Goal: Task Accomplishment & Management: Complete application form

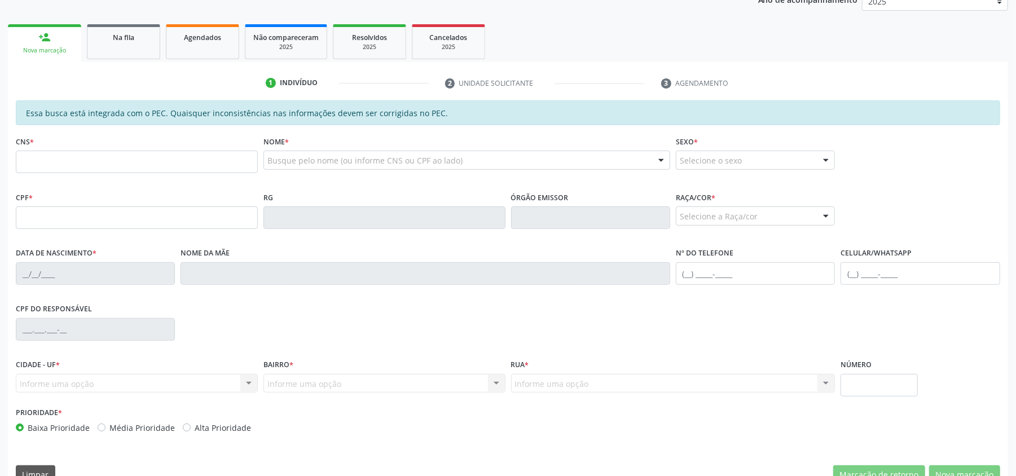
scroll to position [226, 0]
type input "ana"
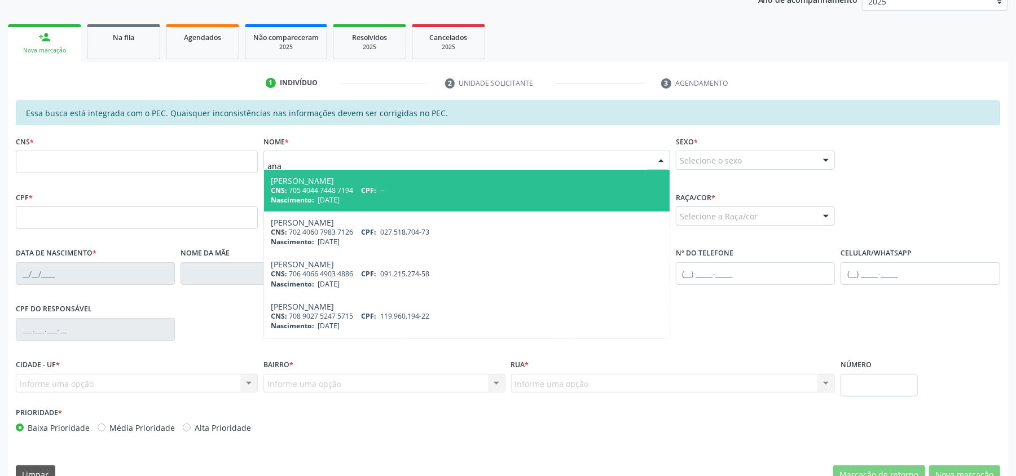
click at [357, 186] on div "[PERSON_NAME]" at bounding box center [467, 181] width 392 height 9
type input "705 4044 7448 7194"
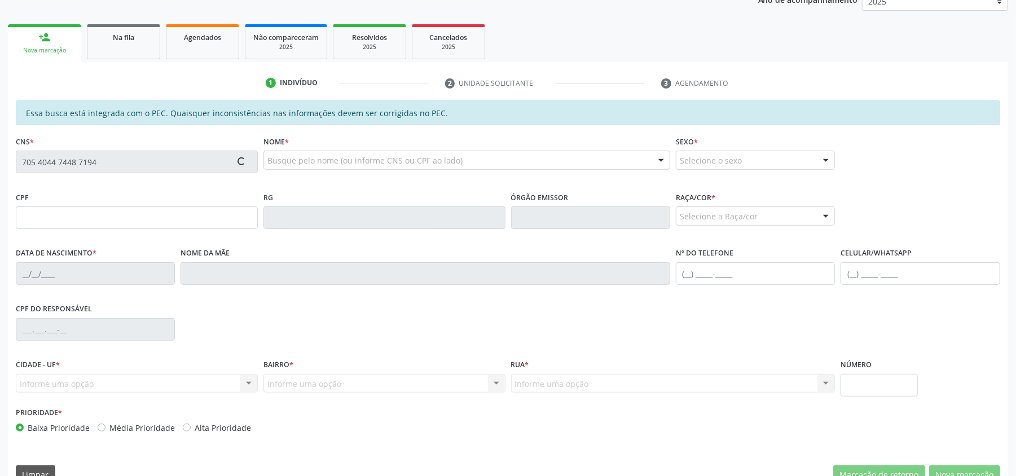
type input "[DATE]"
type input "[PERSON_NAME]"
type input "[PHONE_NUMBER]"
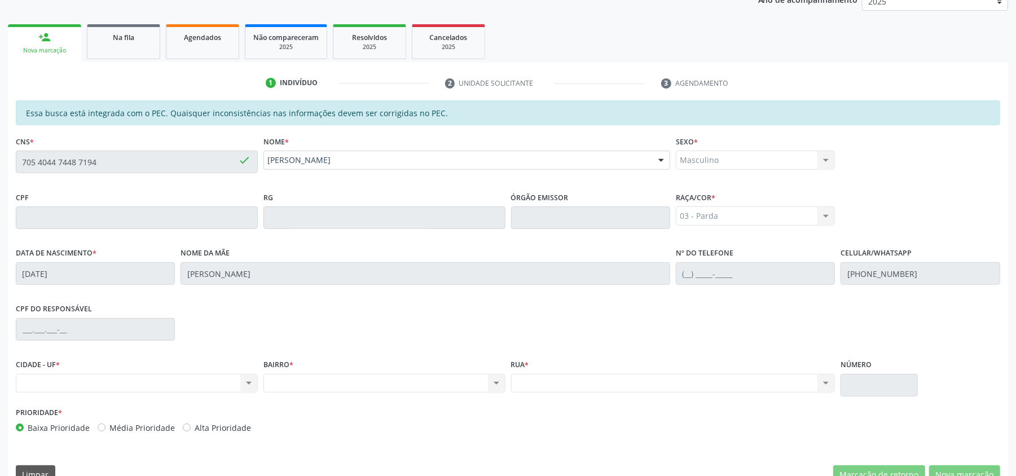
scroll to position [251, 0]
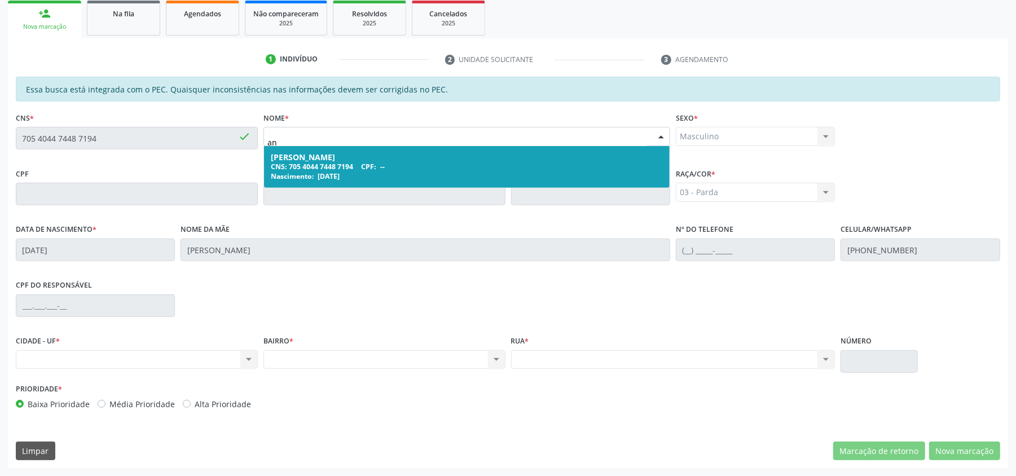
type input "ana"
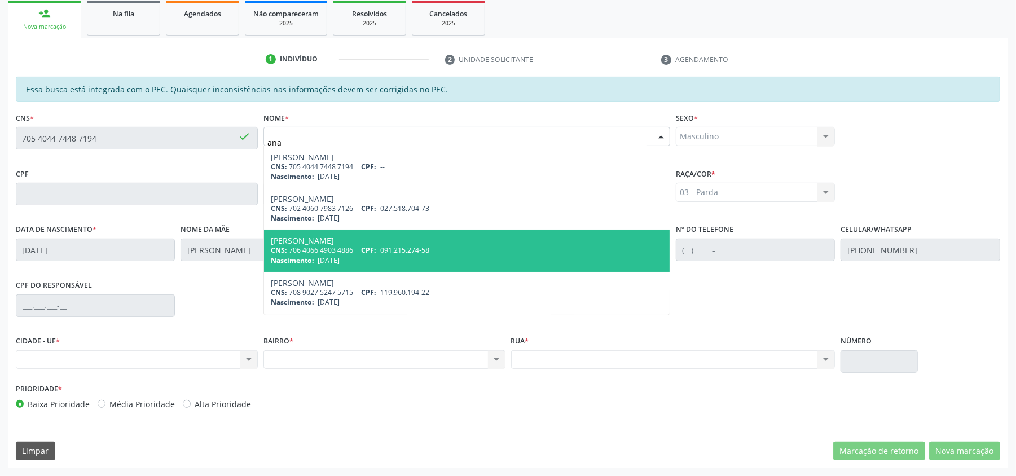
click at [337, 262] on span "[DATE]" at bounding box center [329, 261] width 22 height 10
type input "706 4066 4903 4886"
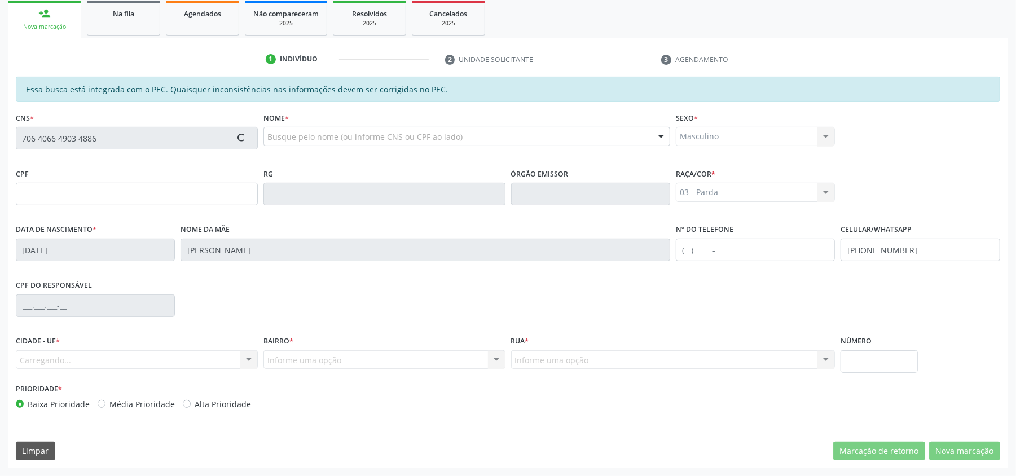
type input "091.215.274-58"
type input "[DATE]"
type input "[PERSON_NAME]"
type input "[PHONE_NUMBER]"
type input "44"
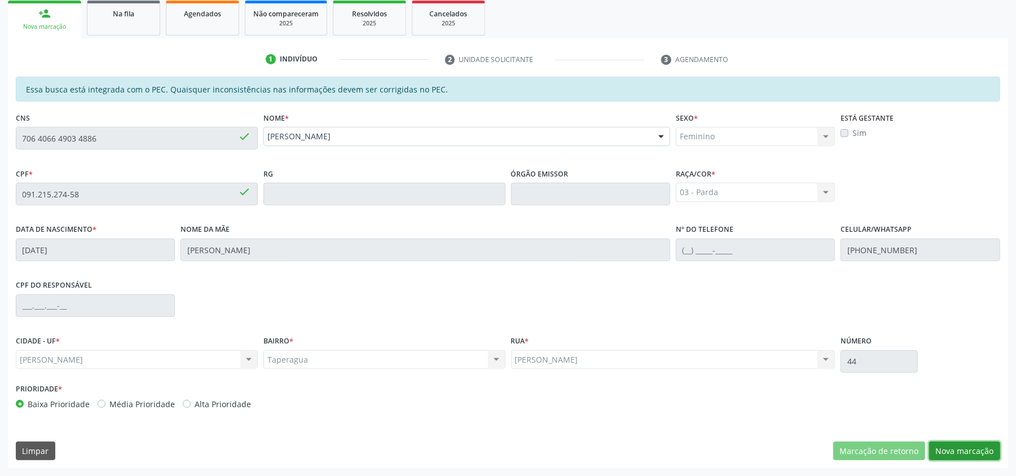
click at [972, 449] on button "Nova marcação" at bounding box center [965, 451] width 71 height 19
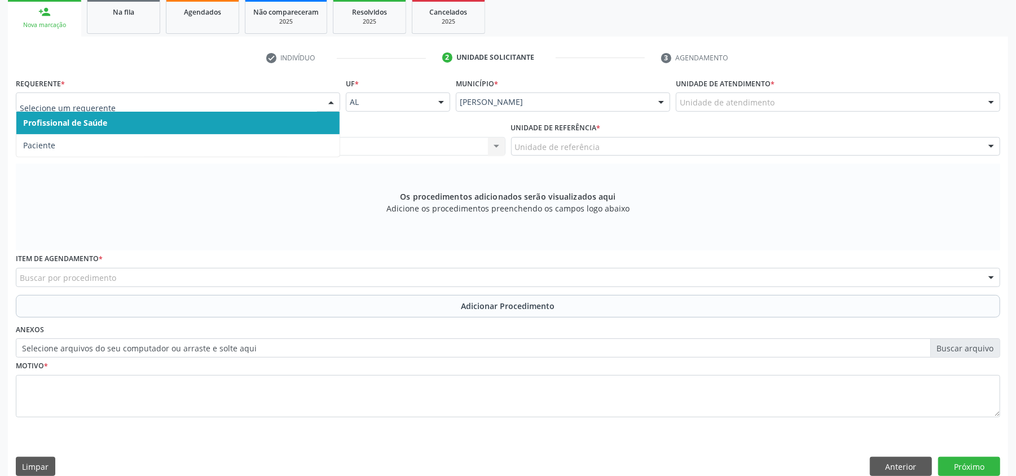
click at [103, 116] on span "Profissional de Saúde" at bounding box center [177, 123] width 323 height 23
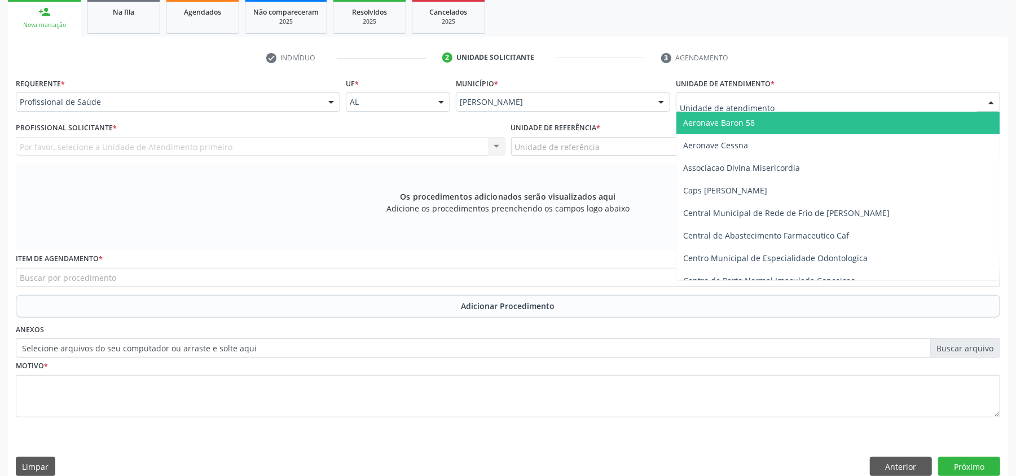
click at [770, 94] on div at bounding box center [838, 102] width 325 height 19
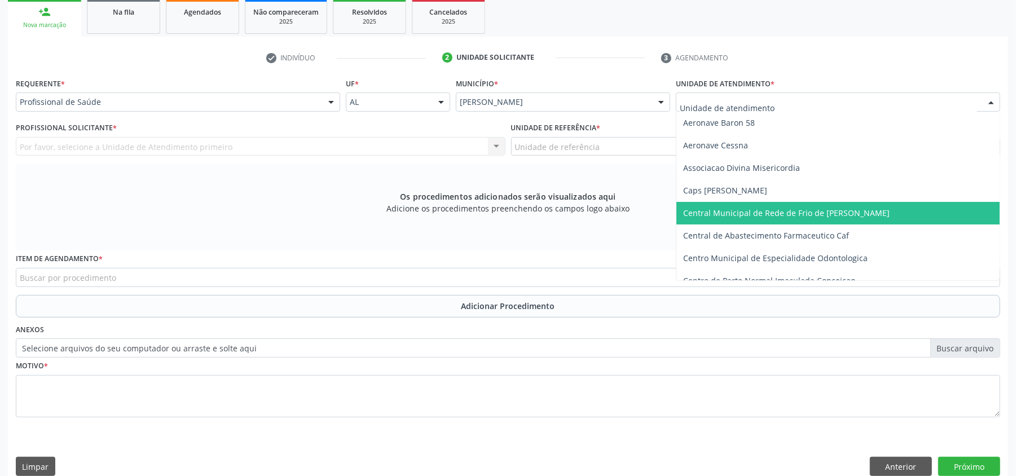
click at [748, 213] on span "Central Municipal de Rede de Frio de [PERSON_NAME]" at bounding box center [786, 213] width 207 height 11
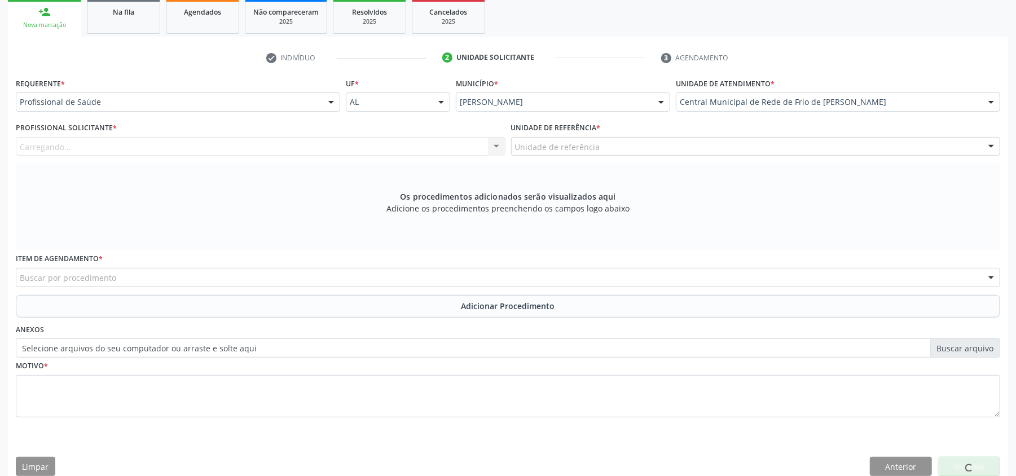
click at [458, 147] on div "Carregando... Nenhum resultado encontrado para: " " Não há nenhuma opção para s…" at bounding box center [261, 146] width 490 height 19
click at [458, 147] on div "Profissional solicitante" at bounding box center [261, 146] width 490 height 19
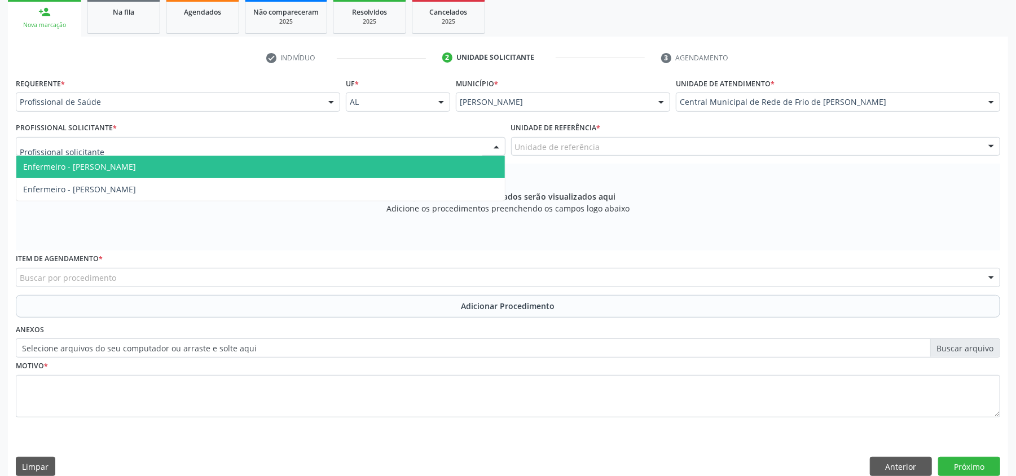
click at [166, 143] on div at bounding box center [261, 146] width 490 height 19
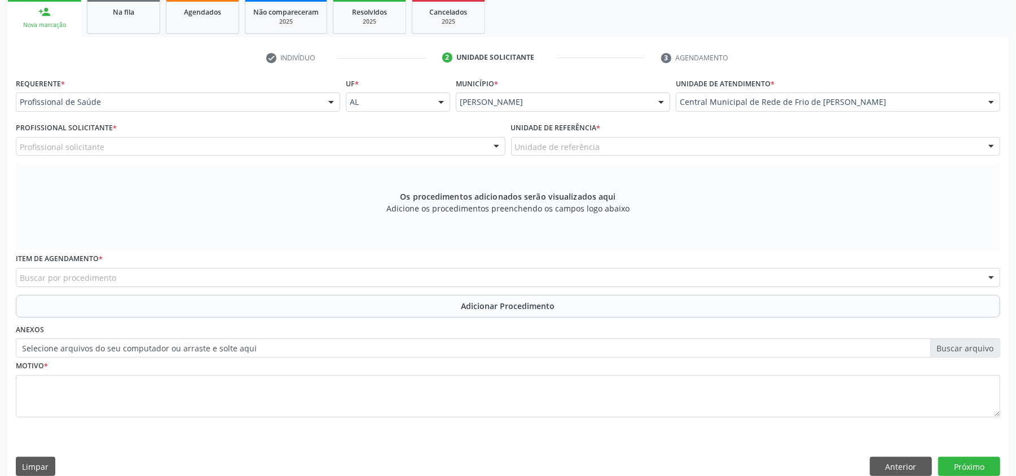
scroll to position [1, 0]
click at [251, 283] on div "Buscar por procedimento" at bounding box center [508, 277] width 985 height 19
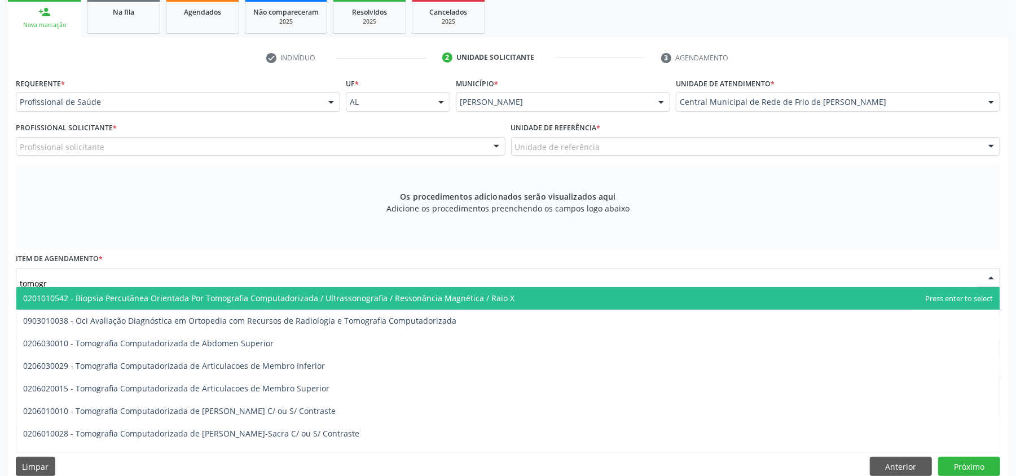
type input "tomogra"
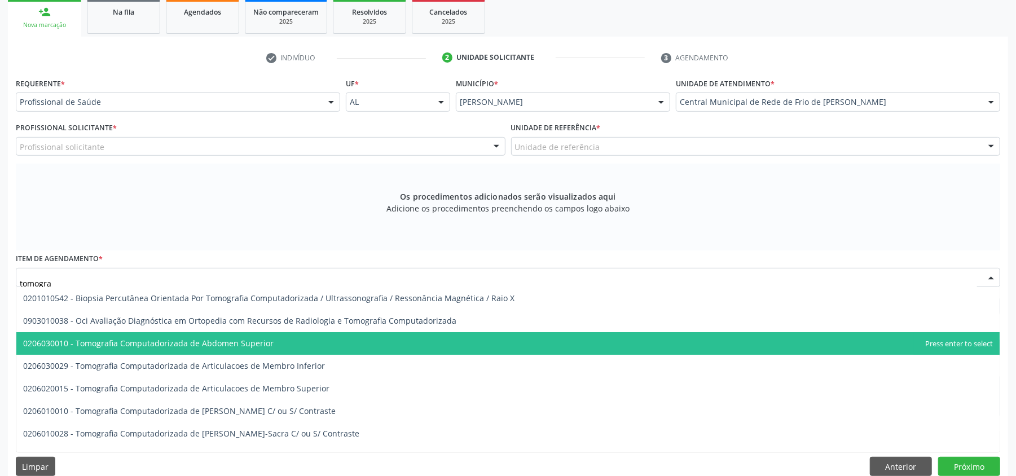
drag, startPoint x: 160, startPoint y: 340, endPoint x: 448, endPoint y: 349, distance: 288.0
click at [160, 341] on span "0206030010 - Tomografia Computadorizada de Abdomen Superior" at bounding box center [148, 343] width 251 height 11
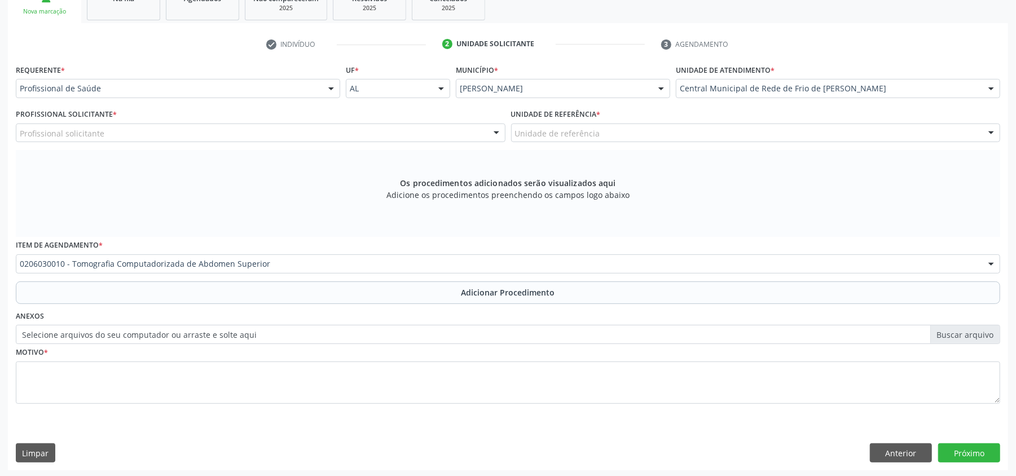
scroll to position [269, 0]
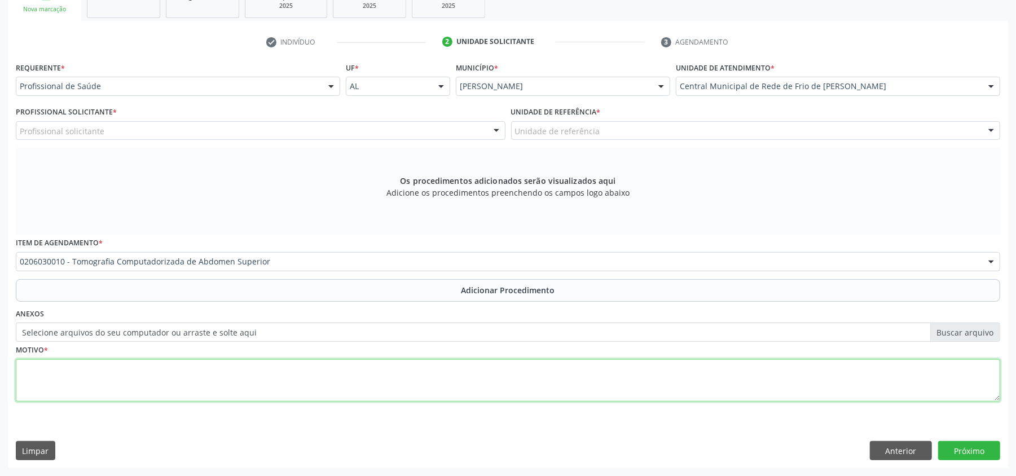
click at [264, 363] on textarea at bounding box center [508, 380] width 985 height 43
type textarea "ffff"
drag, startPoint x: 989, startPoint y: 447, endPoint x: 862, endPoint y: 440, distance: 127.2
click at [988, 447] on button "Próximo" at bounding box center [970, 450] width 62 height 19
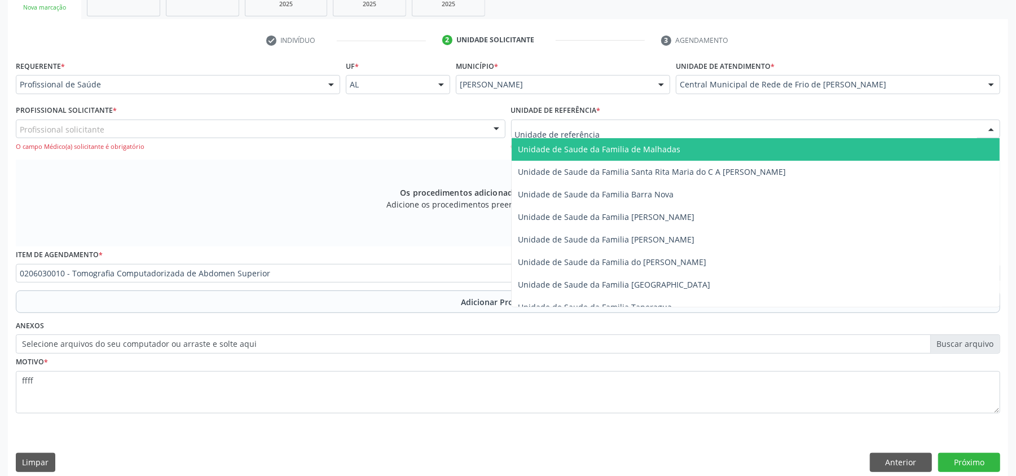
click at [562, 154] on span "Unidade de Saude da Familia de Malhadas" at bounding box center [600, 149] width 163 height 11
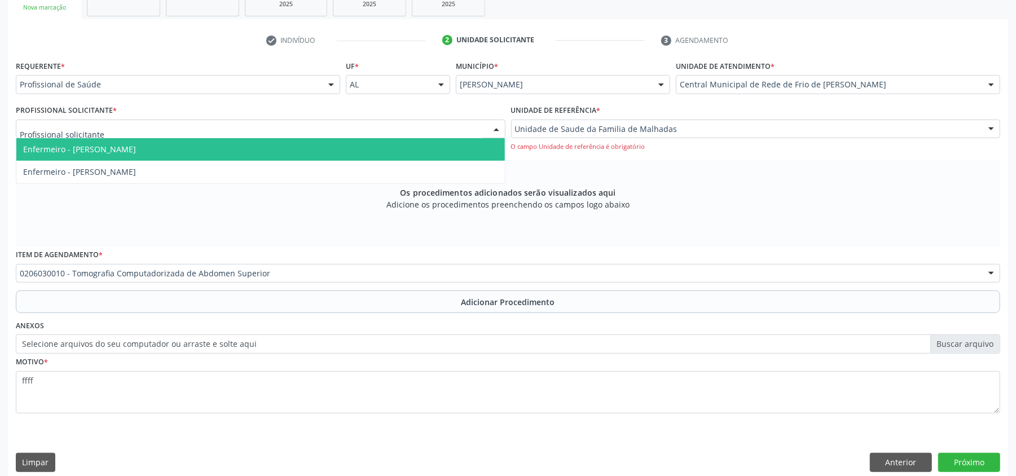
click at [364, 127] on div at bounding box center [261, 129] width 490 height 19
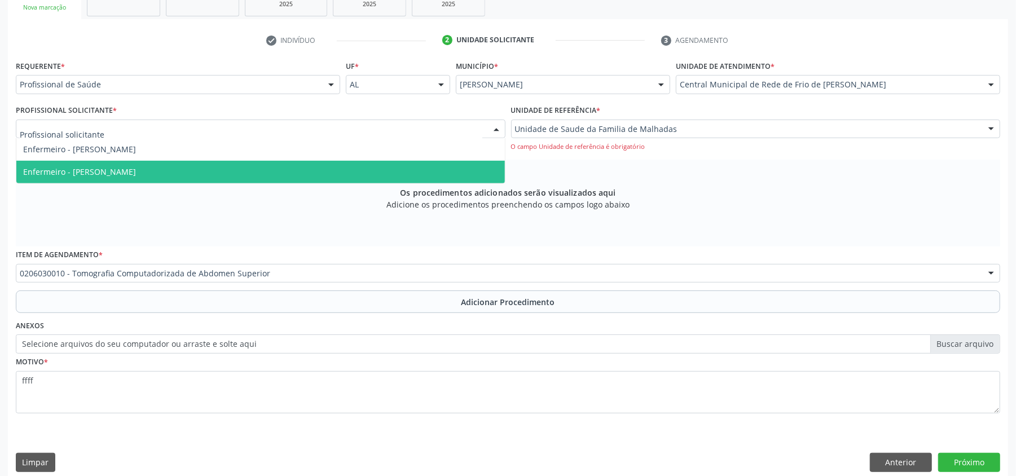
click at [257, 168] on span "Enfermeiro - [PERSON_NAME]" at bounding box center [260, 172] width 489 height 23
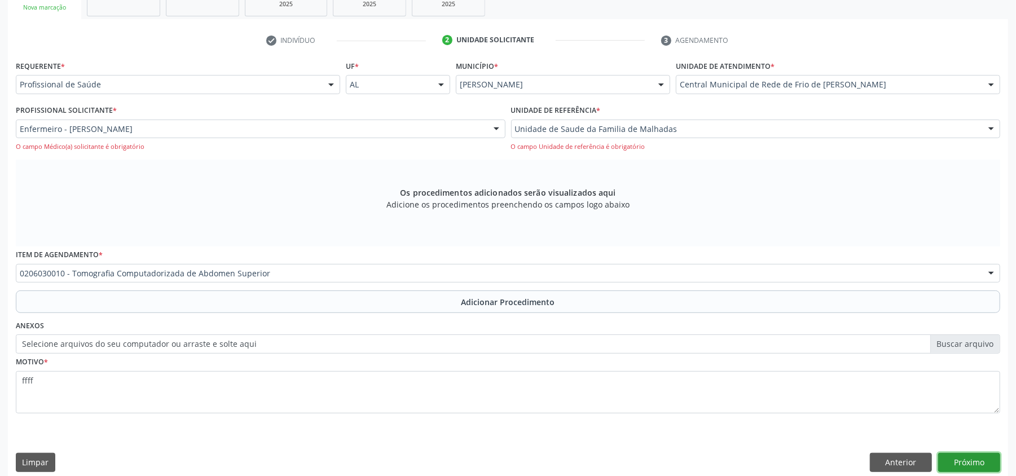
click at [980, 459] on button "Próximo" at bounding box center [970, 462] width 62 height 19
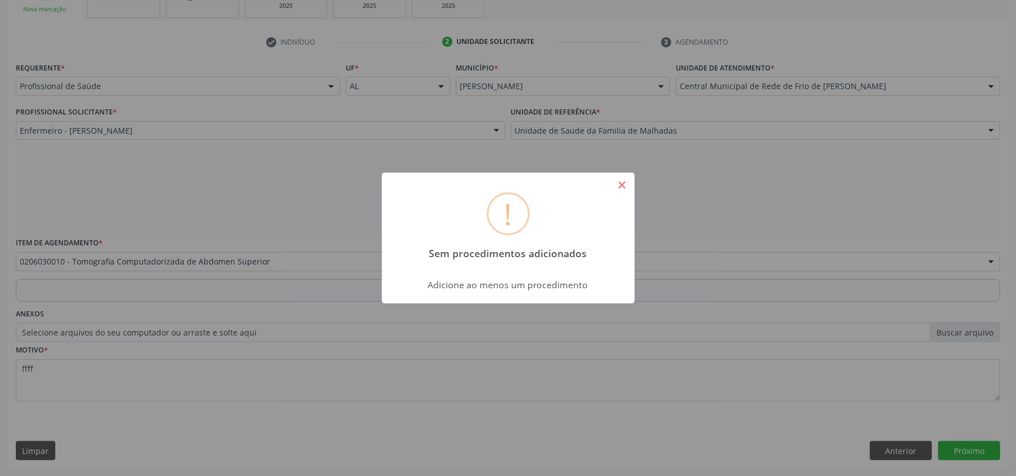
click at [624, 184] on button "×" at bounding box center [622, 185] width 19 height 19
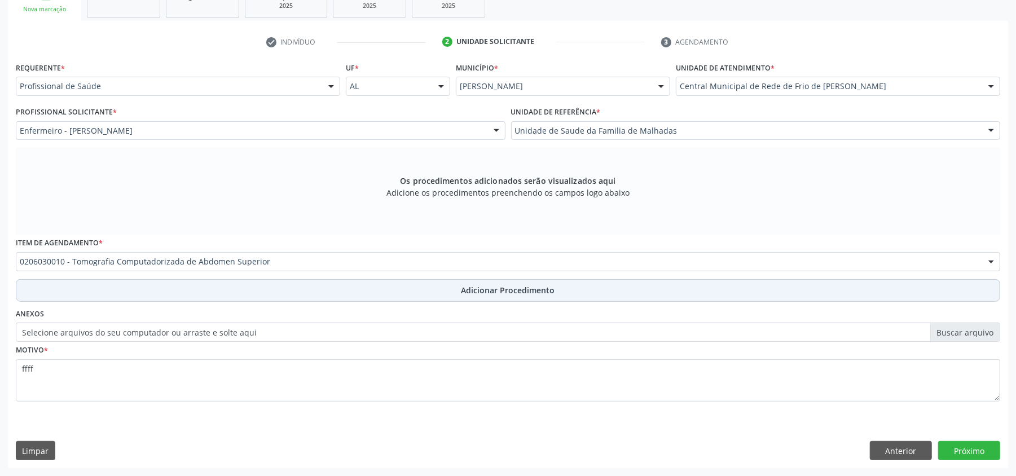
click at [605, 287] on button "Adicionar Procedimento" at bounding box center [508, 290] width 985 height 23
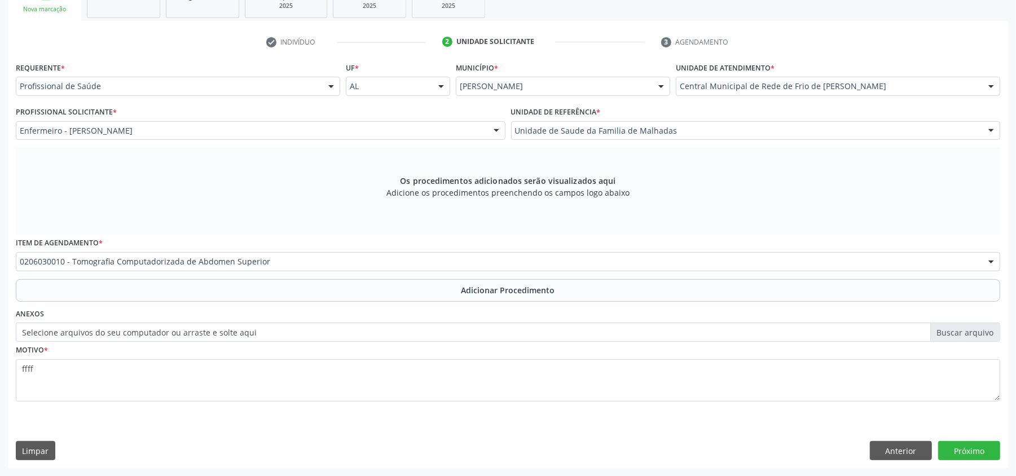
scroll to position [226, 0]
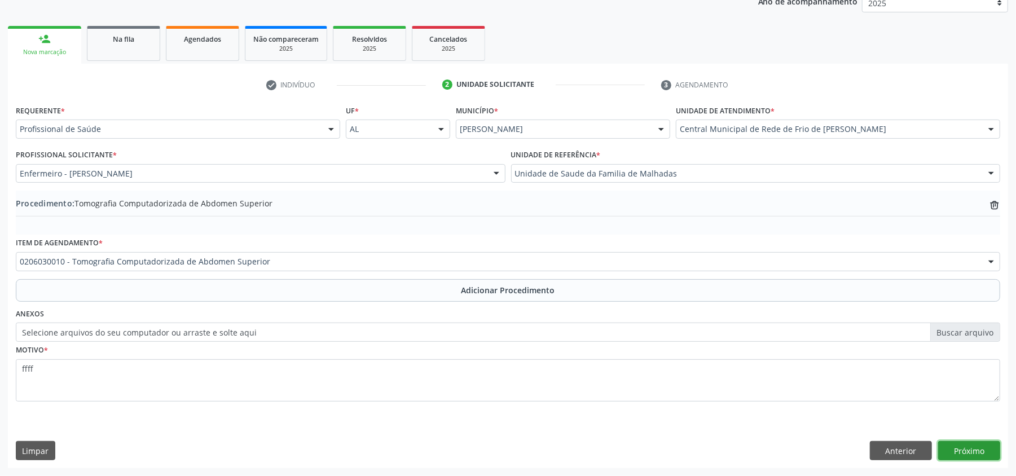
drag, startPoint x: 978, startPoint y: 447, endPoint x: 541, endPoint y: 233, distance: 487.1
click at [979, 447] on button "Próximo" at bounding box center [970, 450] width 62 height 19
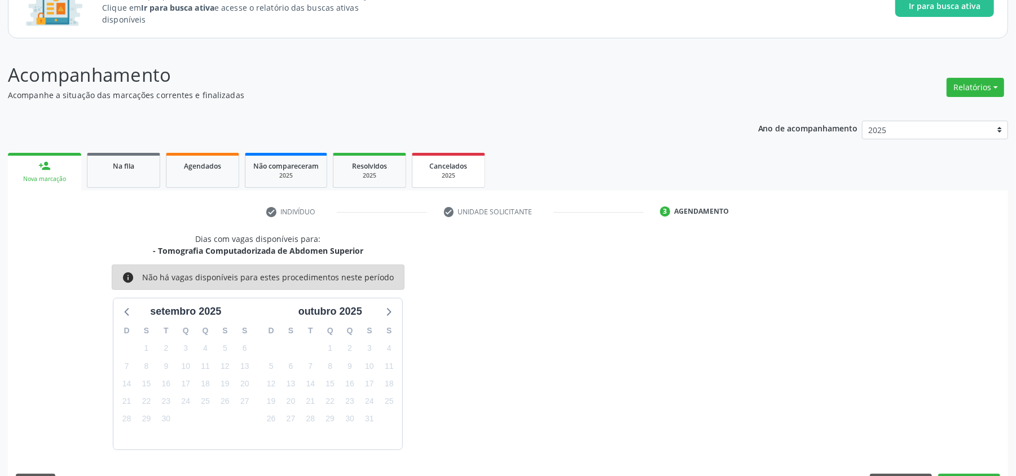
scroll to position [131, 0]
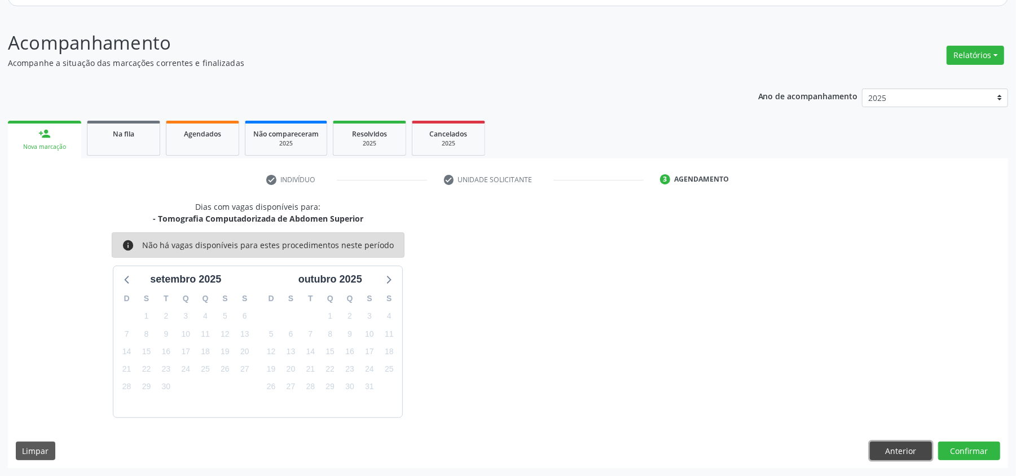
click at [886, 447] on button "Anterior" at bounding box center [901, 451] width 62 height 19
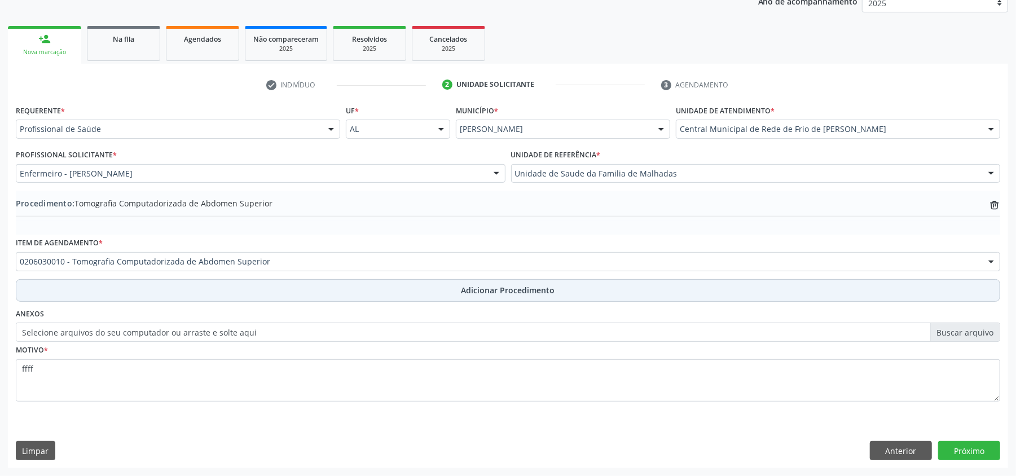
scroll to position [226, 0]
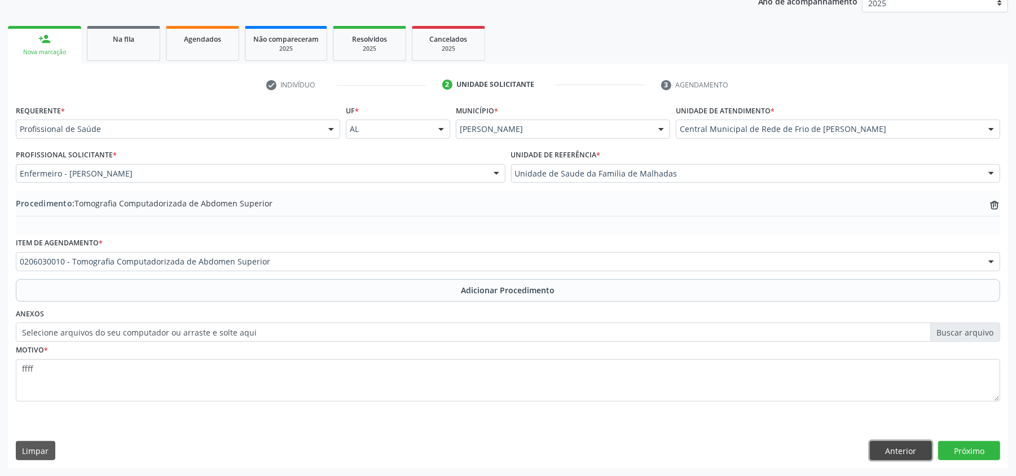
click at [897, 450] on button "Anterior" at bounding box center [901, 450] width 62 height 19
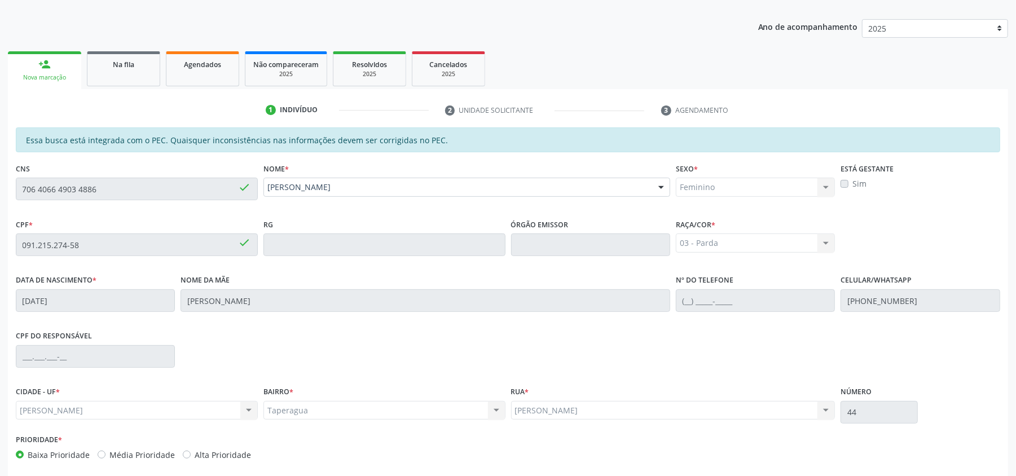
scroll to position [176, 0]
